Goal: Task Accomplishment & Management: Manage account settings

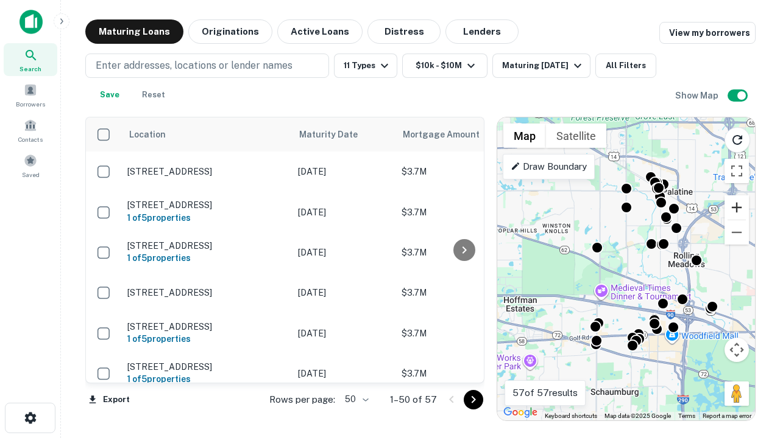
click at [736, 208] on button "Zoom in" at bounding box center [736, 207] width 24 height 24
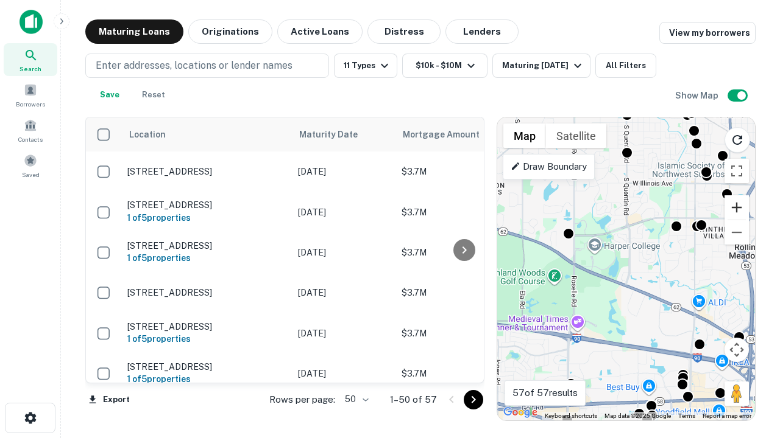
click at [736, 208] on button "Zoom in" at bounding box center [736, 207] width 24 height 24
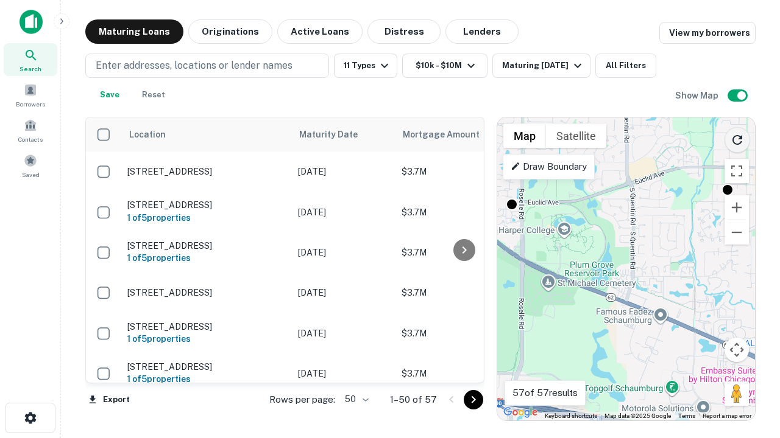
click at [737, 138] on icon "Reload search area" at bounding box center [737, 140] width 15 height 15
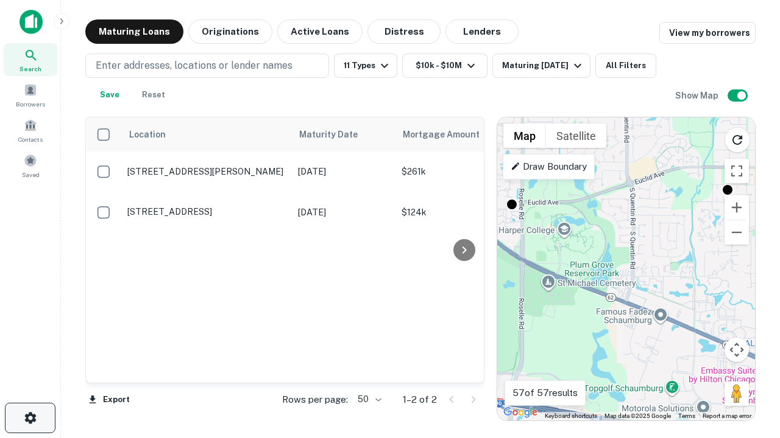
click at [30, 418] on icon "button" at bounding box center [30, 418] width 15 height 15
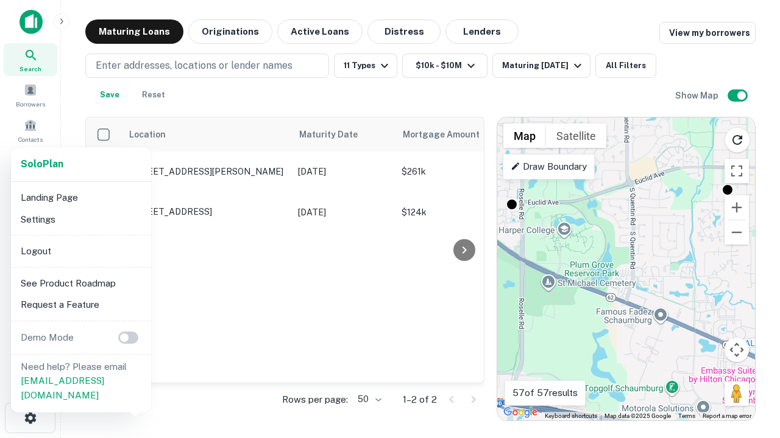
click at [80, 251] on li "Logout" at bounding box center [81, 252] width 130 height 22
